Goal: Task Accomplishment & Management: Manage account settings

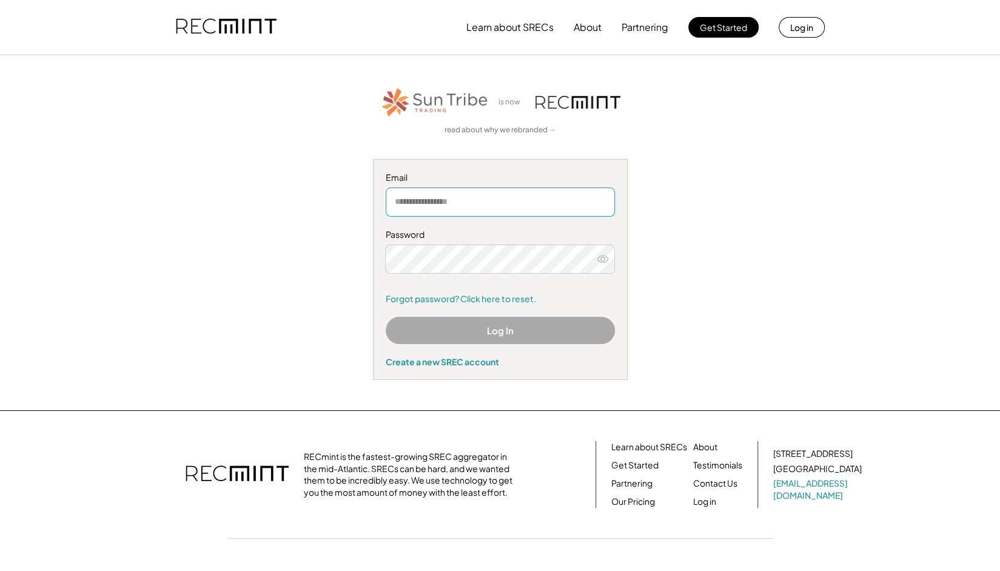
click at [442, 208] on input "email" at bounding box center [500, 201] width 229 height 29
type input "**********"
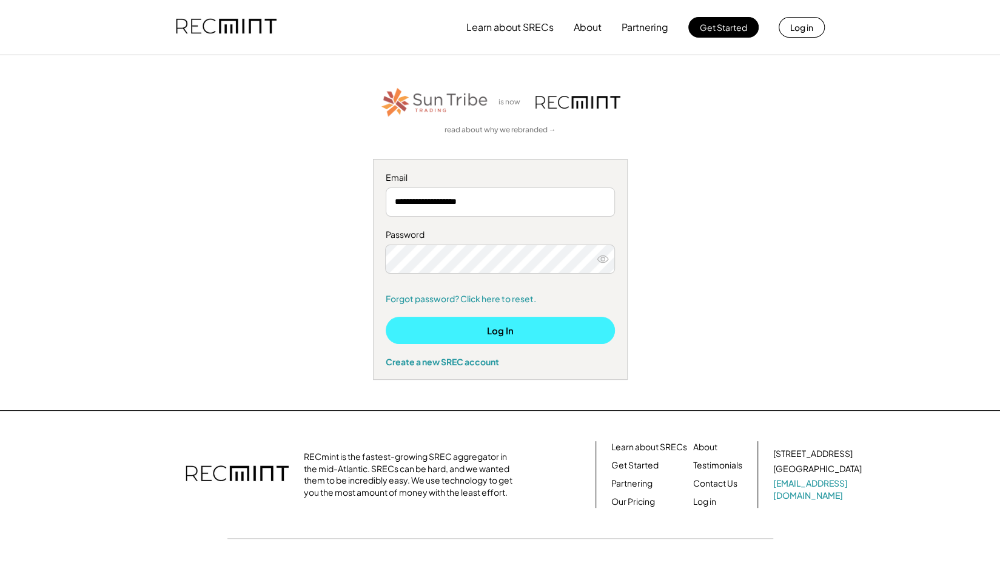
click at [480, 324] on button "Log In" at bounding box center [500, 330] width 229 height 27
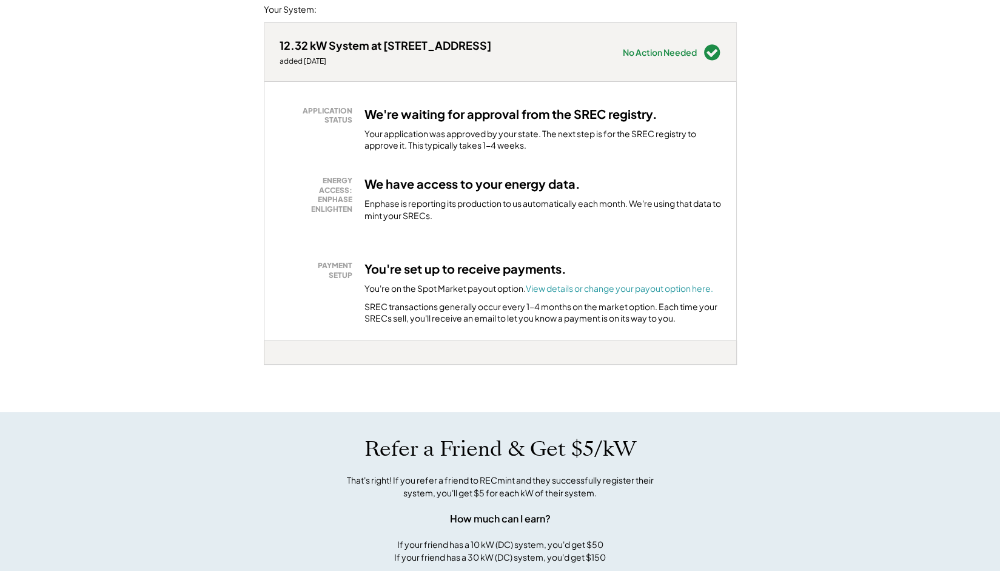
scroll to position [159, 0]
